Goal: Contribute content: Add original content to the website for others to see

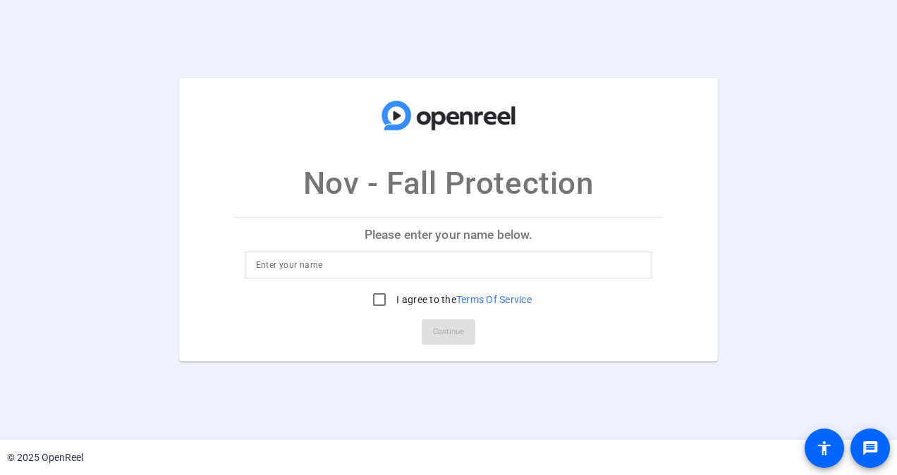
click at [510, 262] on input at bounding box center [449, 265] width 386 height 17
type input "[PERSON_NAME]"
click at [372, 296] on input "I agree to the Terms Of Service" at bounding box center [379, 299] width 28 height 28
checkbox input "true"
click at [454, 328] on span "Continue" at bounding box center [448, 331] width 31 height 21
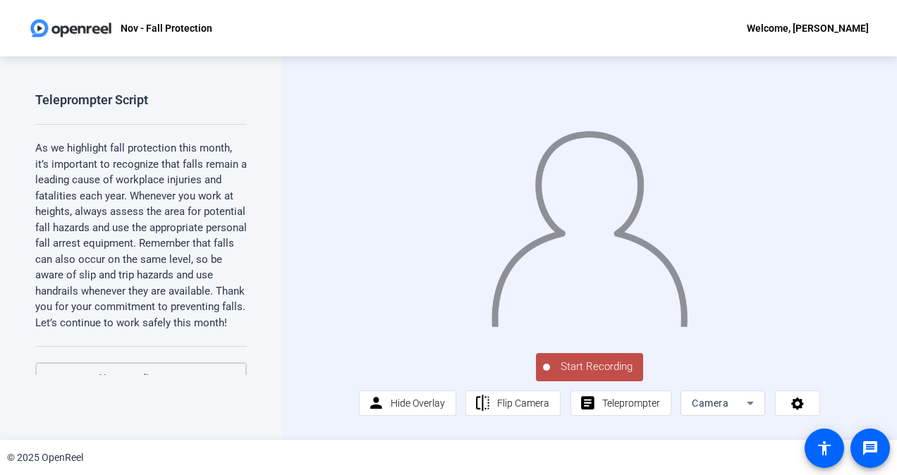
click at [599, 375] on span "Start Recording" at bounding box center [596, 367] width 93 height 16
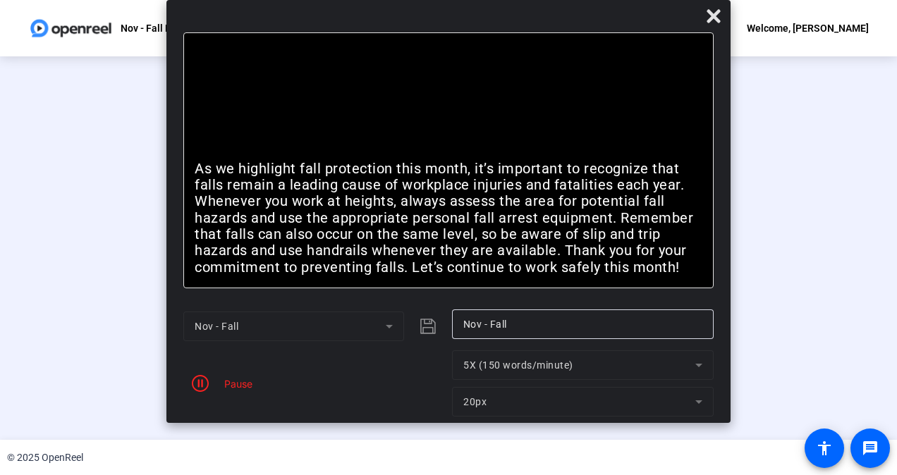
click at [249, 386] on div "Pause" at bounding box center [234, 383] width 35 height 15
click at [201, 384] on icon "button" at bounding box center [200, 383] width 17 height 17
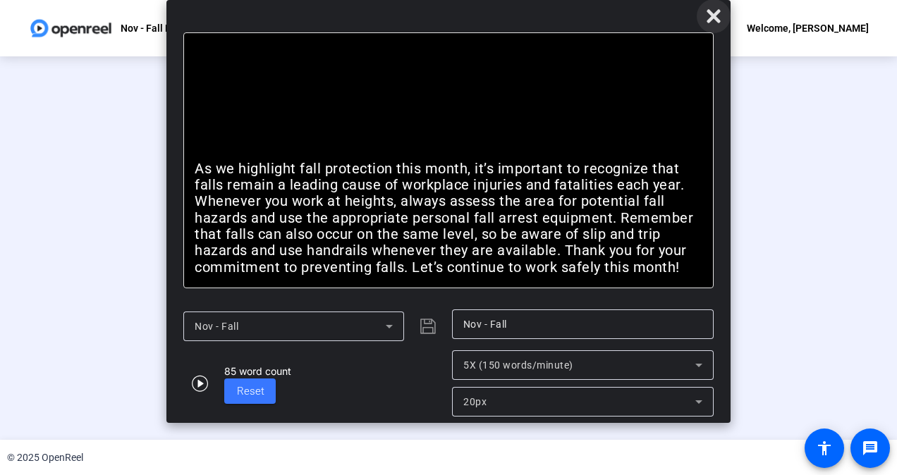
click at [711, 11] on icon at bounding box center [713, 16] width 17 height 17
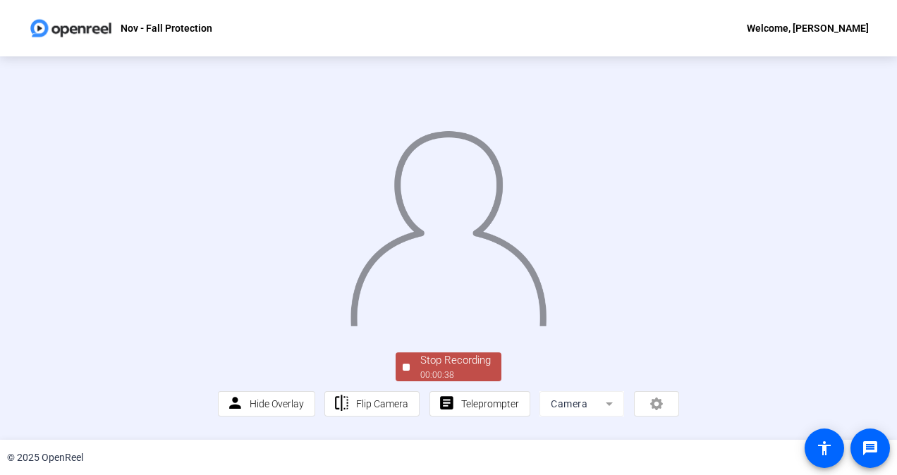
scroll to position [75, 0]
click at [433, 369] on div "Stop Recording" at bounding box center [455, 360] width 70 height 16
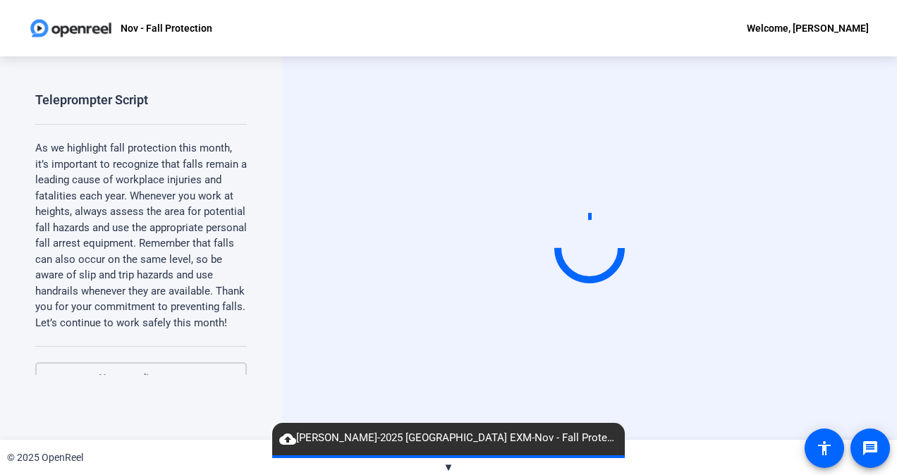
click at [448, 465] on span "▼" at bounding box center [448, 467] width 11 height 13
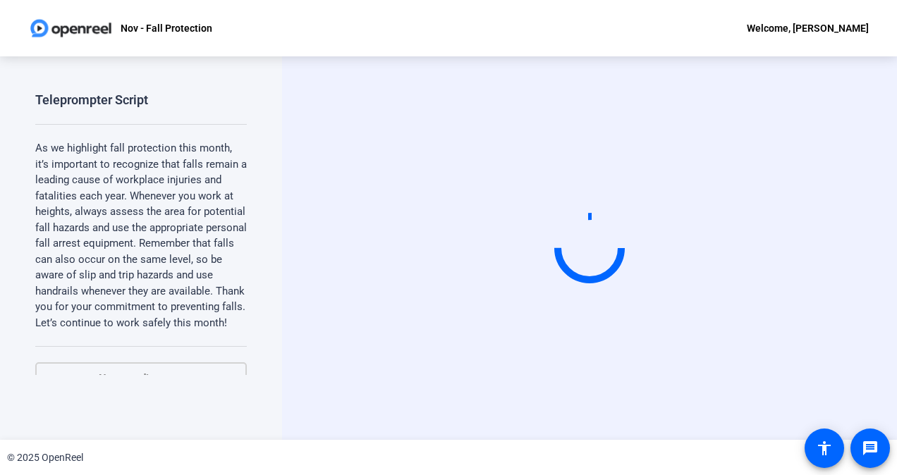
click at [448, 465] on div "© 2025 OpenReel" at bounding box center [448, 457] width 897 height 35
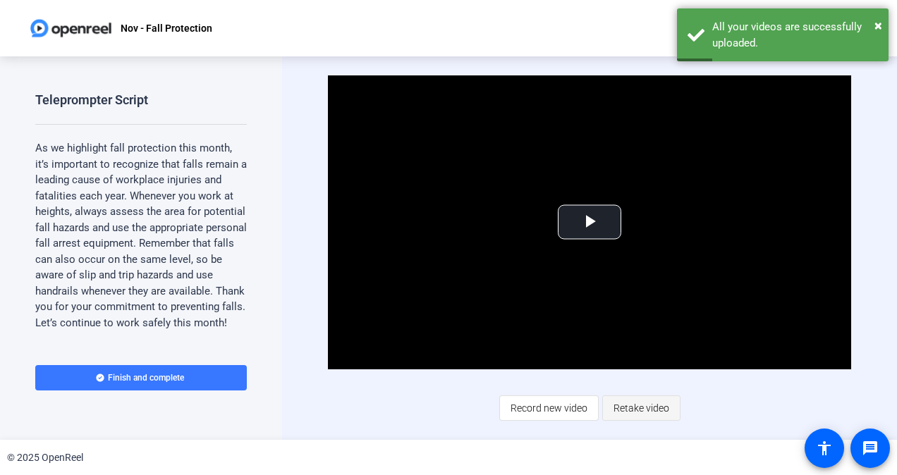
click at [634, 414] on span "Retake video" at bounding box center [641, 408] width 56 height 27
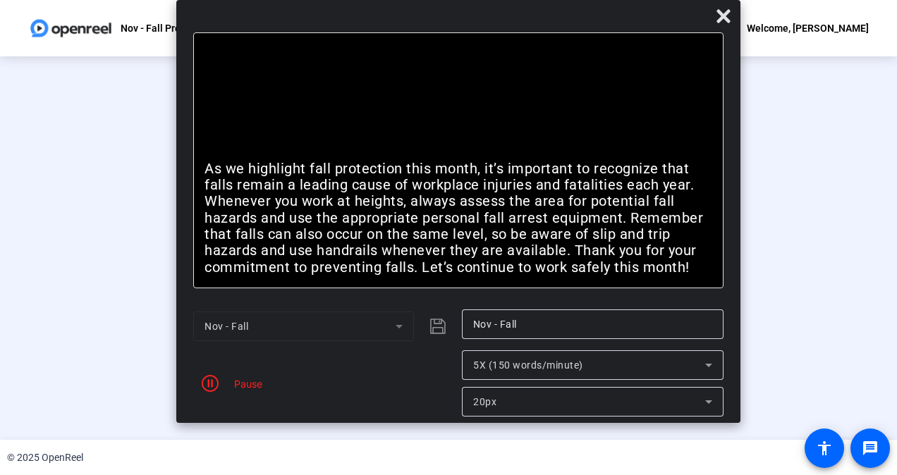
drag, startPoint x: 583, startPoint y: 21, endPoint x: 597, endPoint y: 8, distance: 19.0
click at [597, 8] on div at bounding box center [458, 19] width 564 height 25
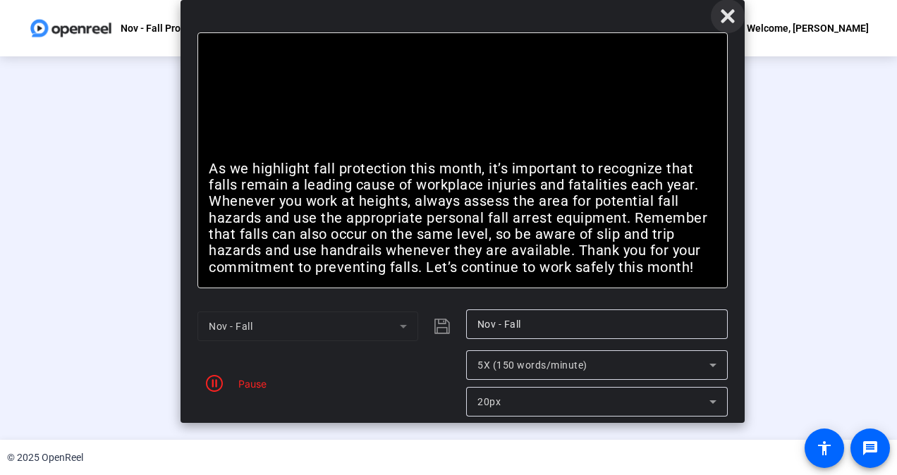
click at [725, 17] on icon at bounding box center [726, 15] width 13 height 13
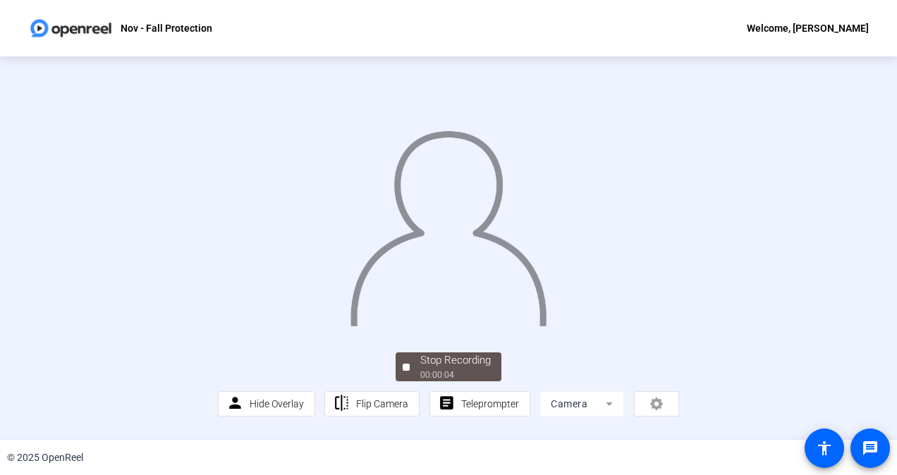
scroll to position [68, 0]
click at [410, 381] on span "Stop Recording 00:00:10" at bounding box center [456, 366] width 92 height 29
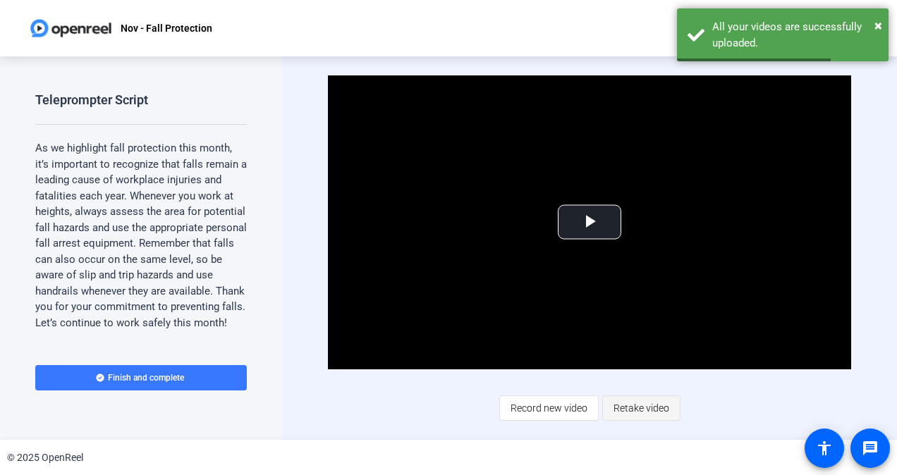
click at [652, 411] on span "Retake video" at bounding box center [641, 408] width 56 height 27
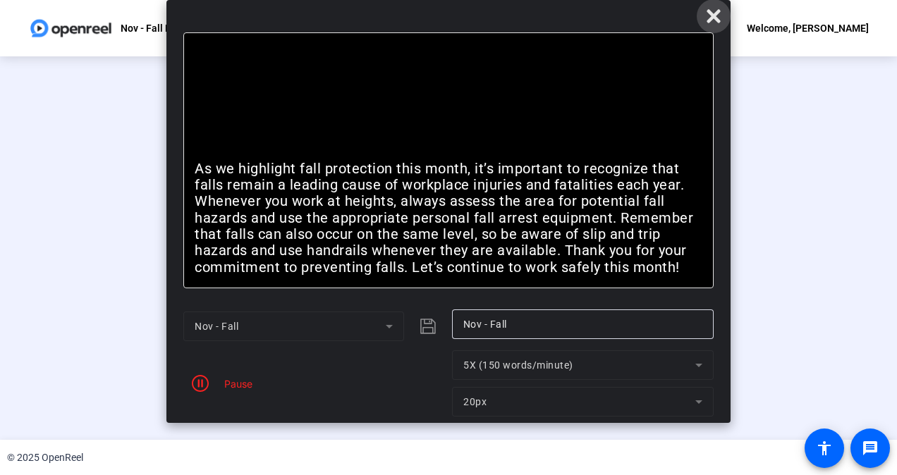
click at [706, 22] on icon at bounding box center [713, 16] width 17 height 17
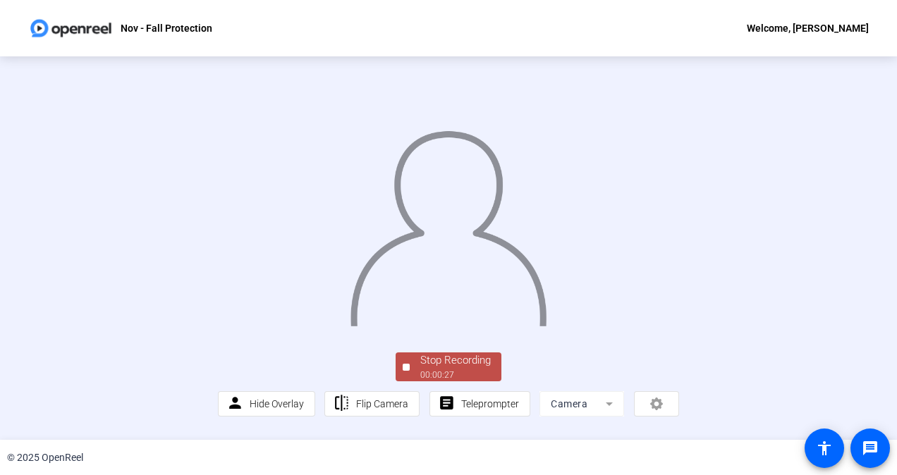
scroll to position [63, 0]
click at [426, 381] on div "00:00:28" at bounding box center [455, 375] width 70 height 13
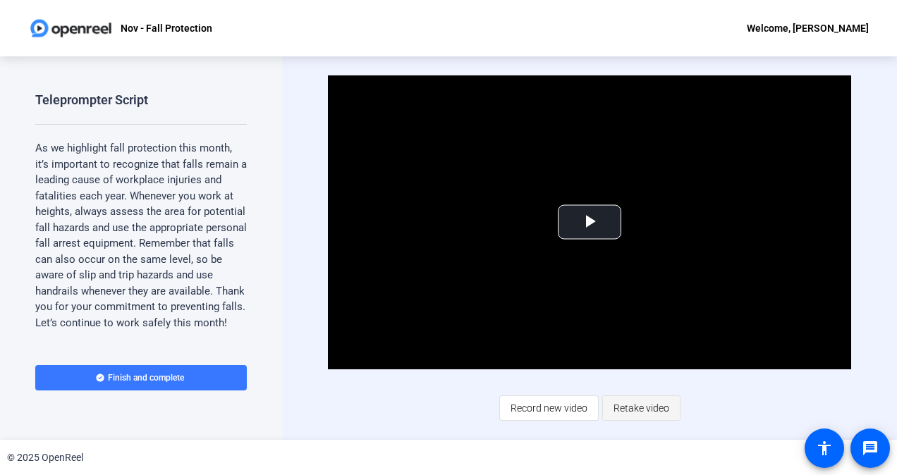
click at [639, 412] on span "Retake video" at bounding box center [641, 408] width 56 height 27
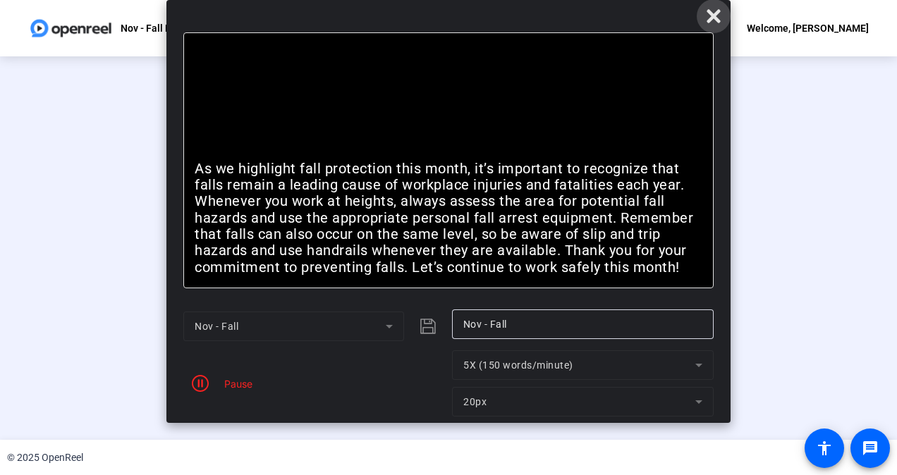
click at [710, 16] on icon at bounding box center [713, 16] width 17 height 17
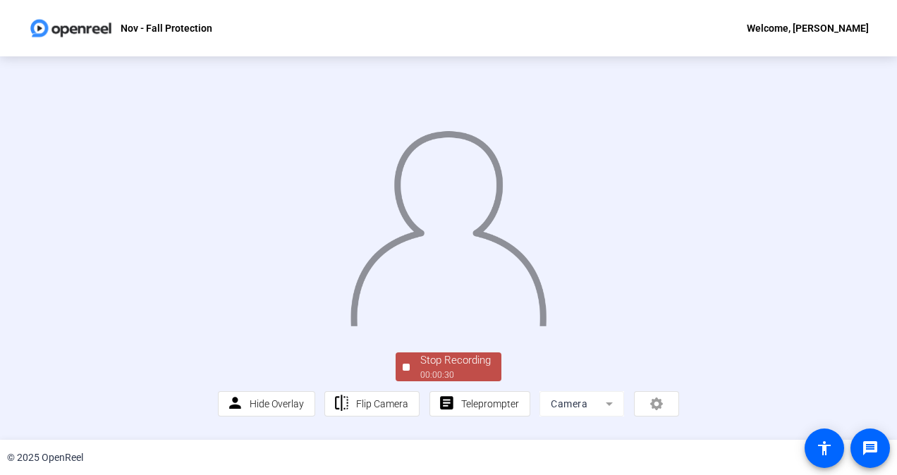
scroll to position [26, 0]
click at [434, 369] on div "Stop Recording" at bounding box center [455, 360] width 70 height 16
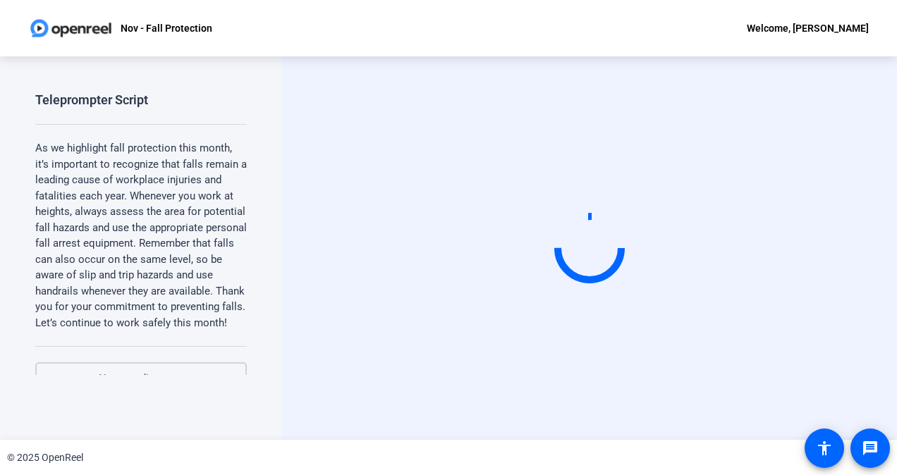
scroll to position [0, 0]
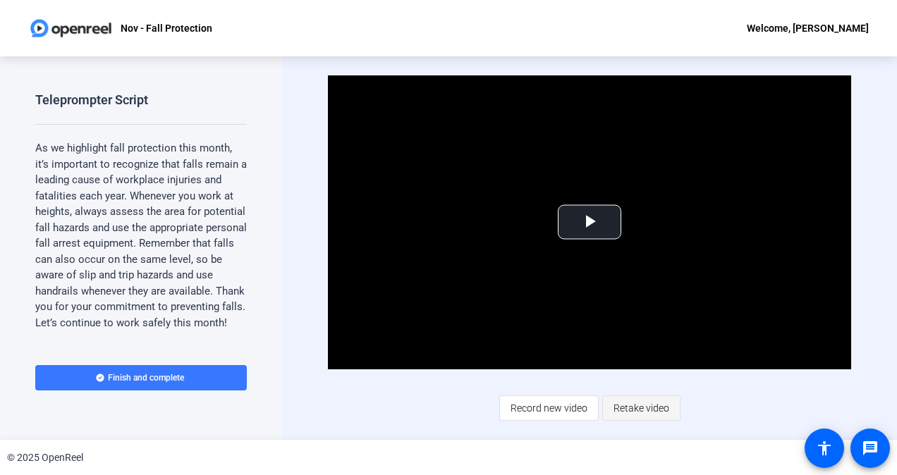
click at [653, 419] on span "Retake video" at bounding box center [641, 408] width 56 height 27
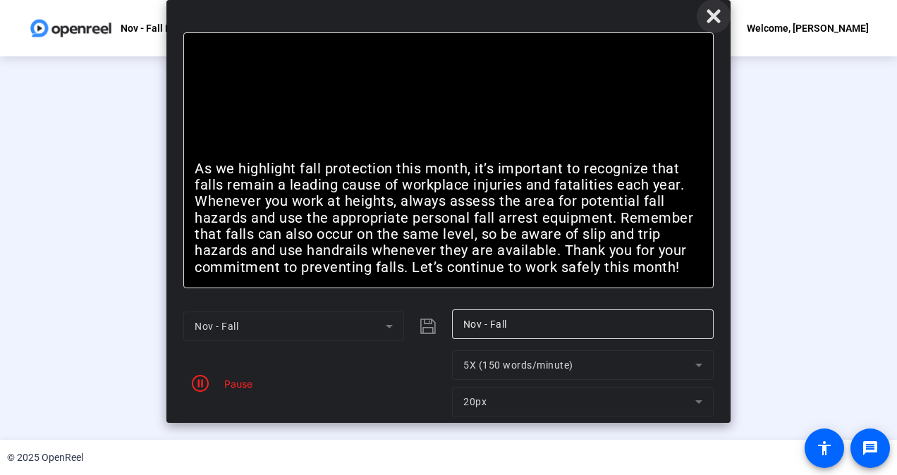
click at [708, 21] on icon at bounding box center [712, 15] width 13 height 13
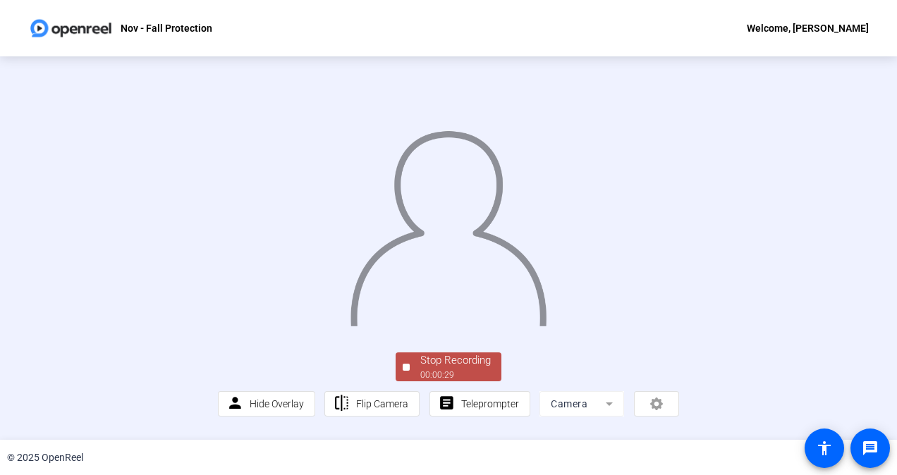
scroll to position [75, 0]
click at [440, 379] on div "00:00:30" at bounding box center [455, 375] width 70 height 13
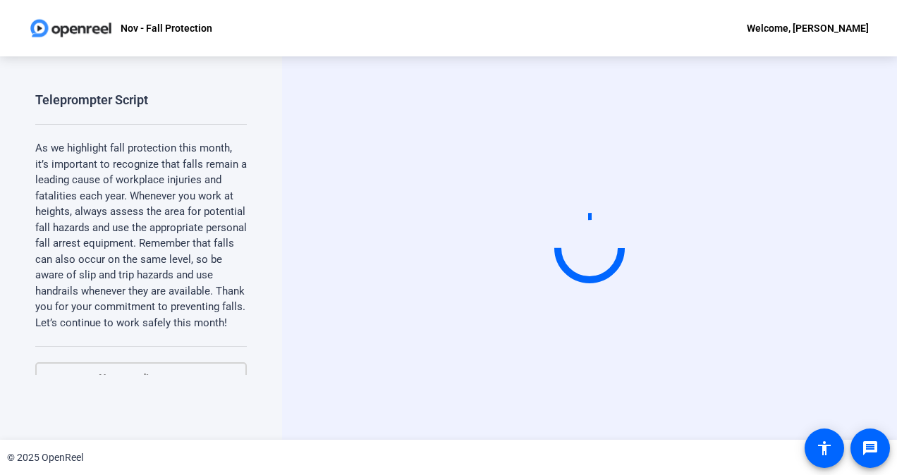
scroll to position [0, 0]
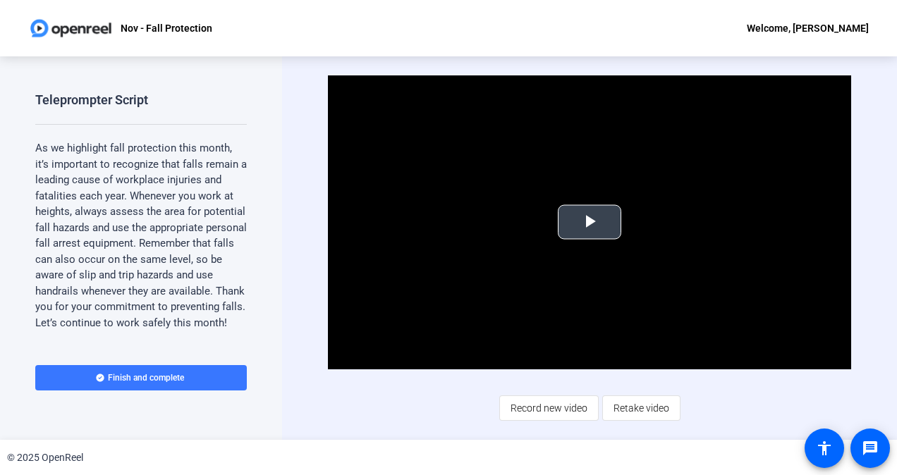
click at [589, 222] on span "Video Player" at bounding box center [589, 222] width 0 height 0
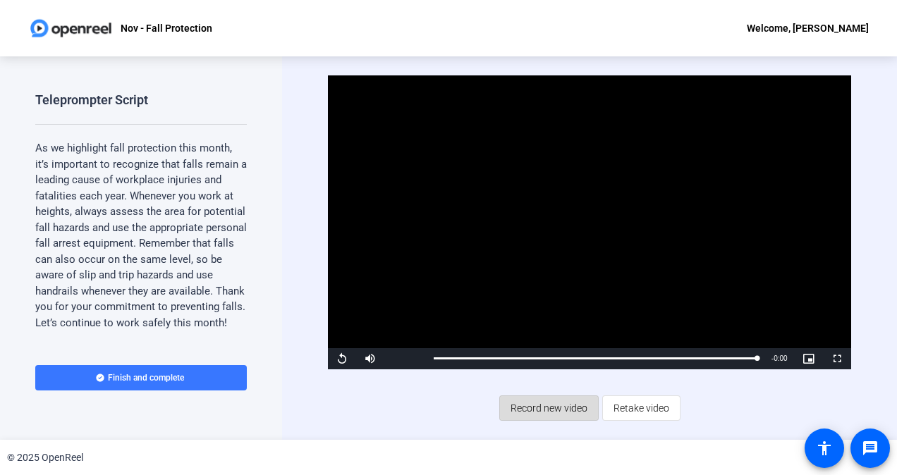
click at [554, 402] on span "Record new video" at bounding box center [548, 408] width 77 height 27
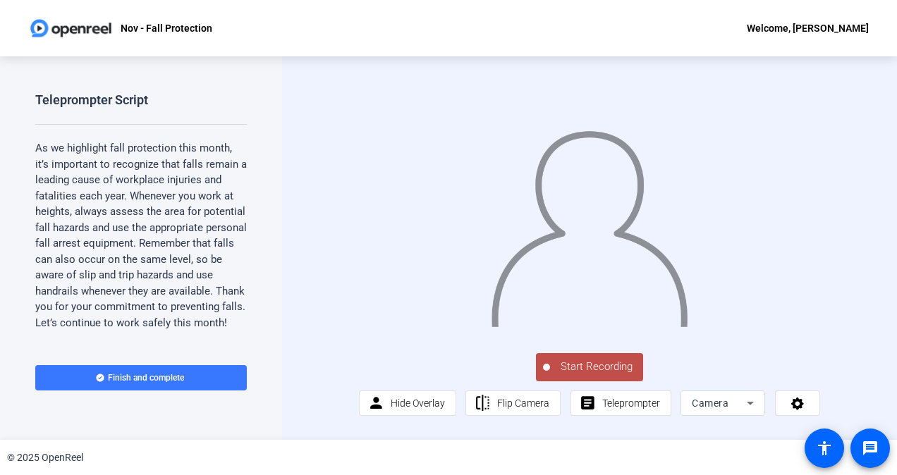
click at [568, 375] on span "Start Recording" at bounding box center [596, 367] width 93 height 16
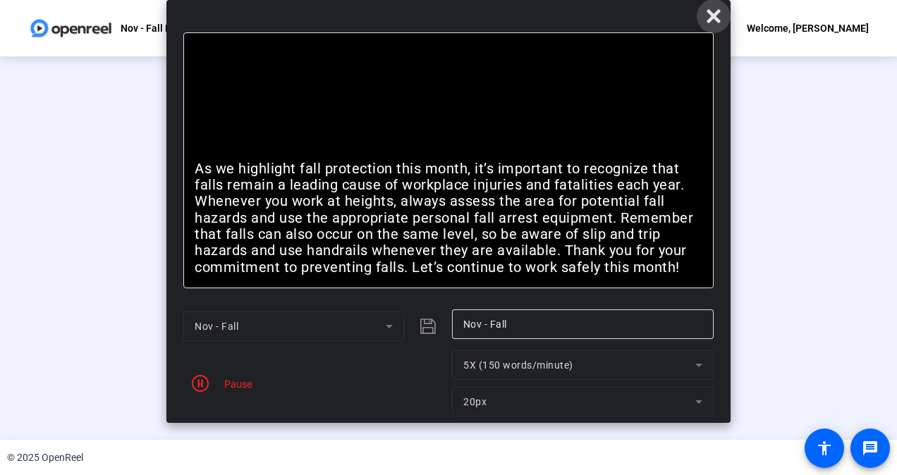
click at [712, 19] on icon at bounding box center [712, 15] width 13 height 13
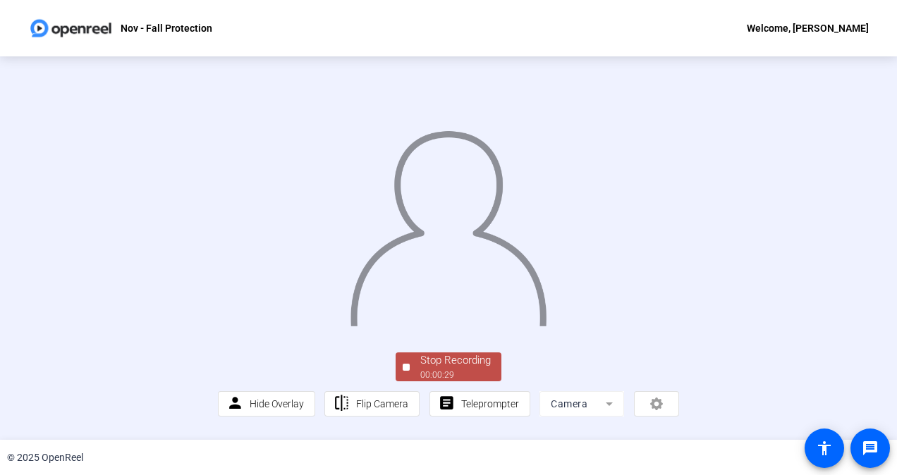
click at [423, 381] on div "00:00:29" at bounding box center [455, 375] width 70 height 13
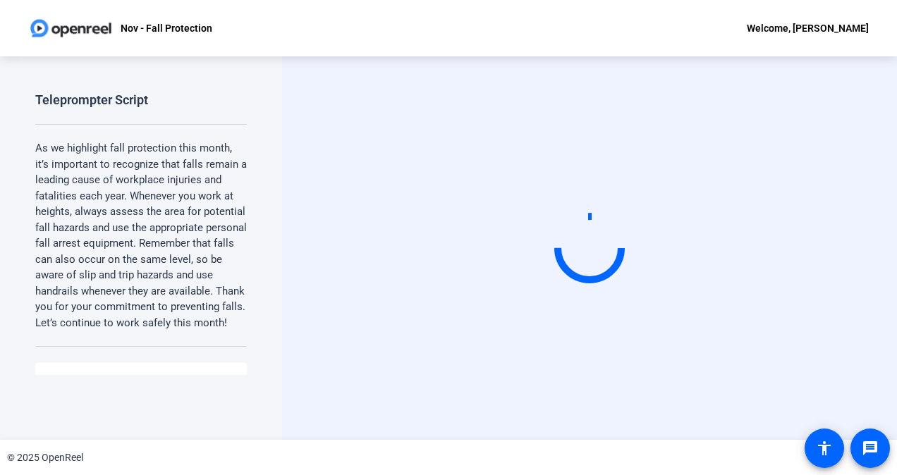
scroll to position [0, 0]
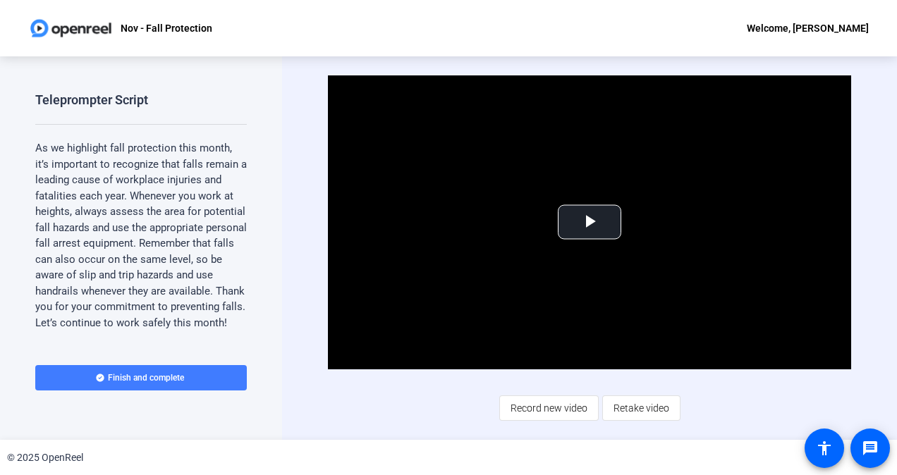
click at [203, 372] on span at bounding box center [140, 378] width 211 height 34
